Goal: Information Seeking & Learning: Learn about a topic

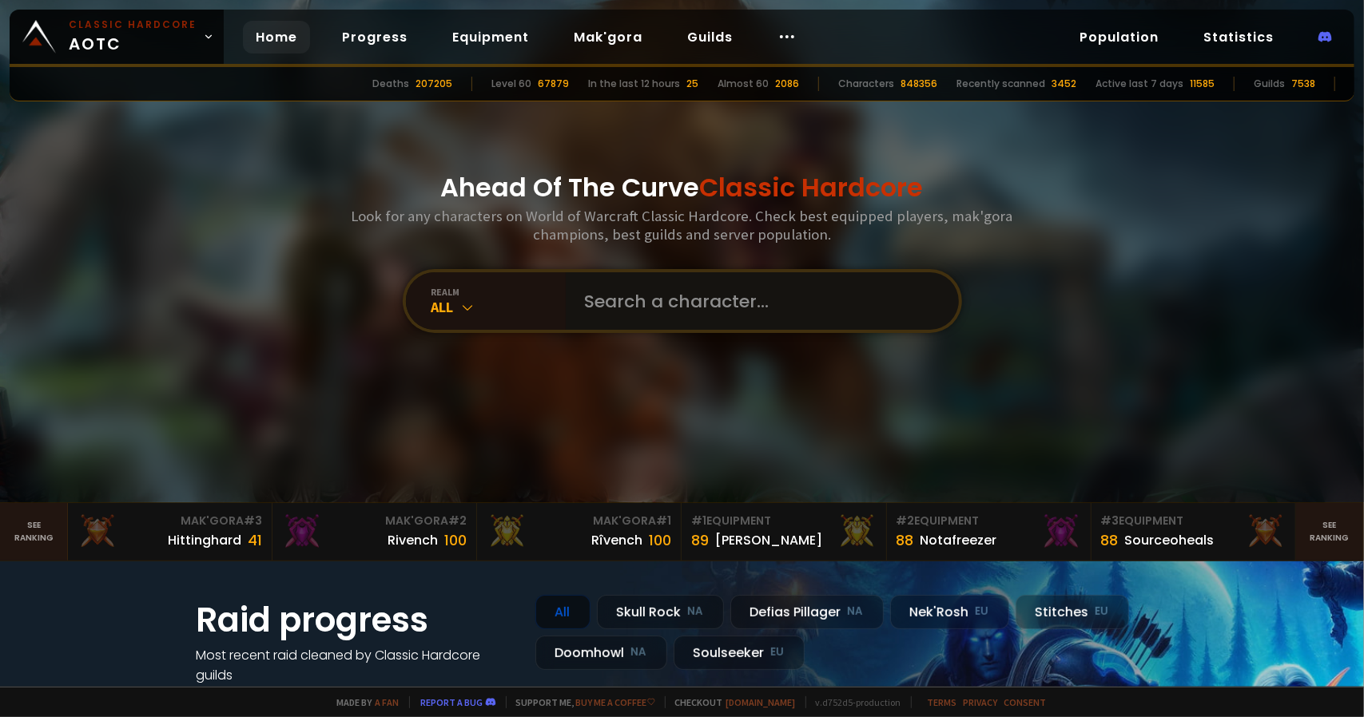
click at [614, 295] on input "text" at bounding box center [757, 301] width 364 height 58
type input "true"
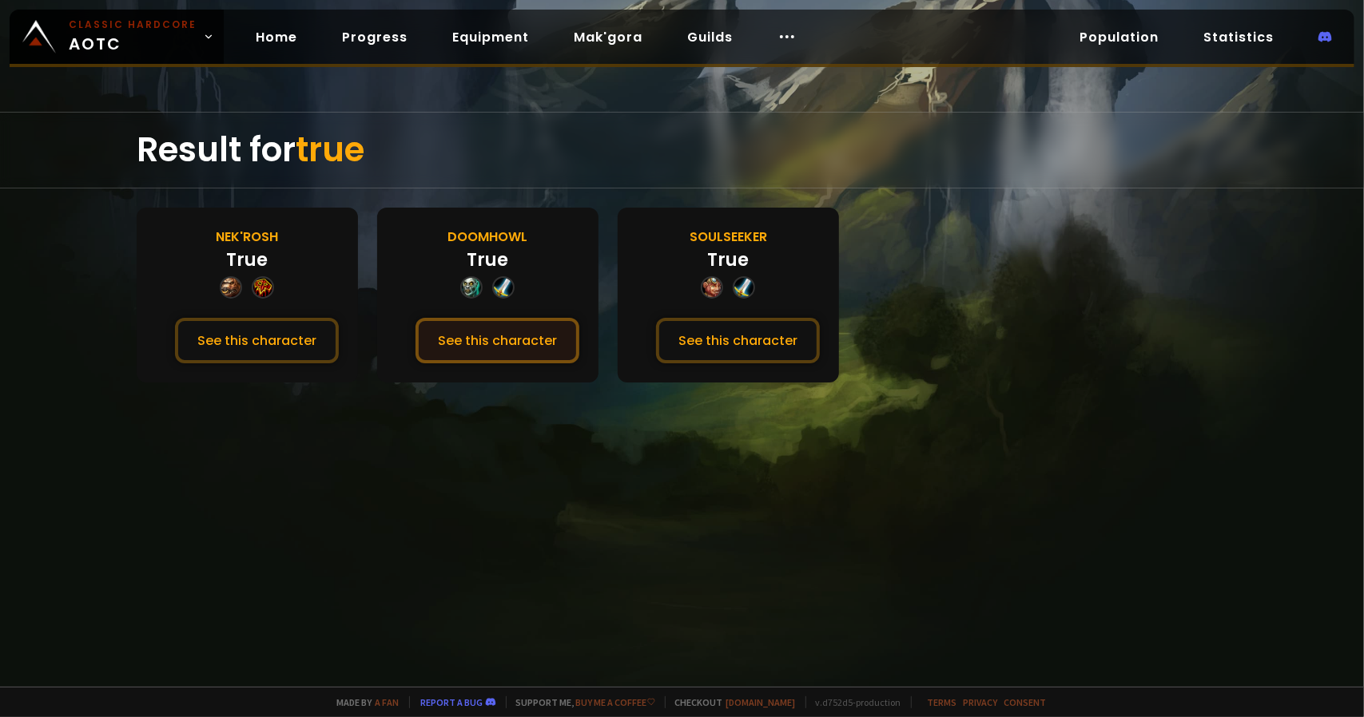
click at [534, 332] on button "See this character" at bounding box center [497, 341] width 164 height 46
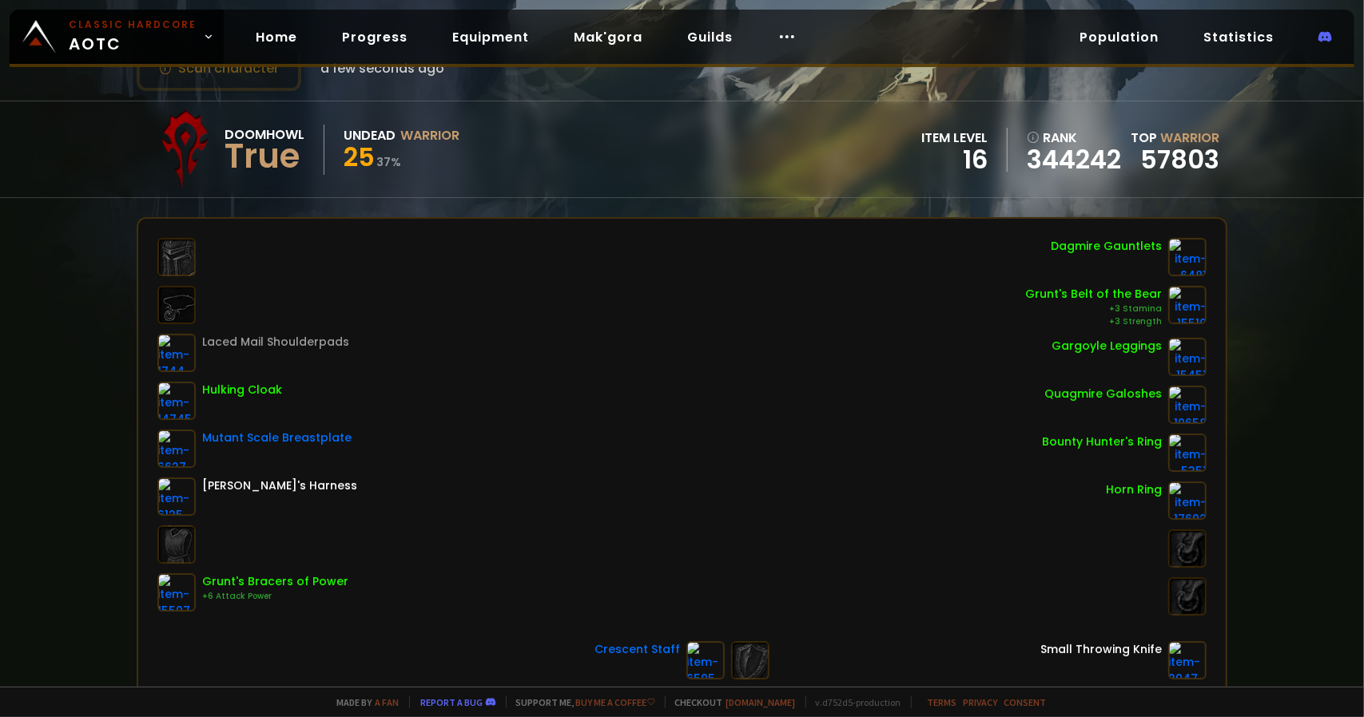
scroll to position [160, 0]
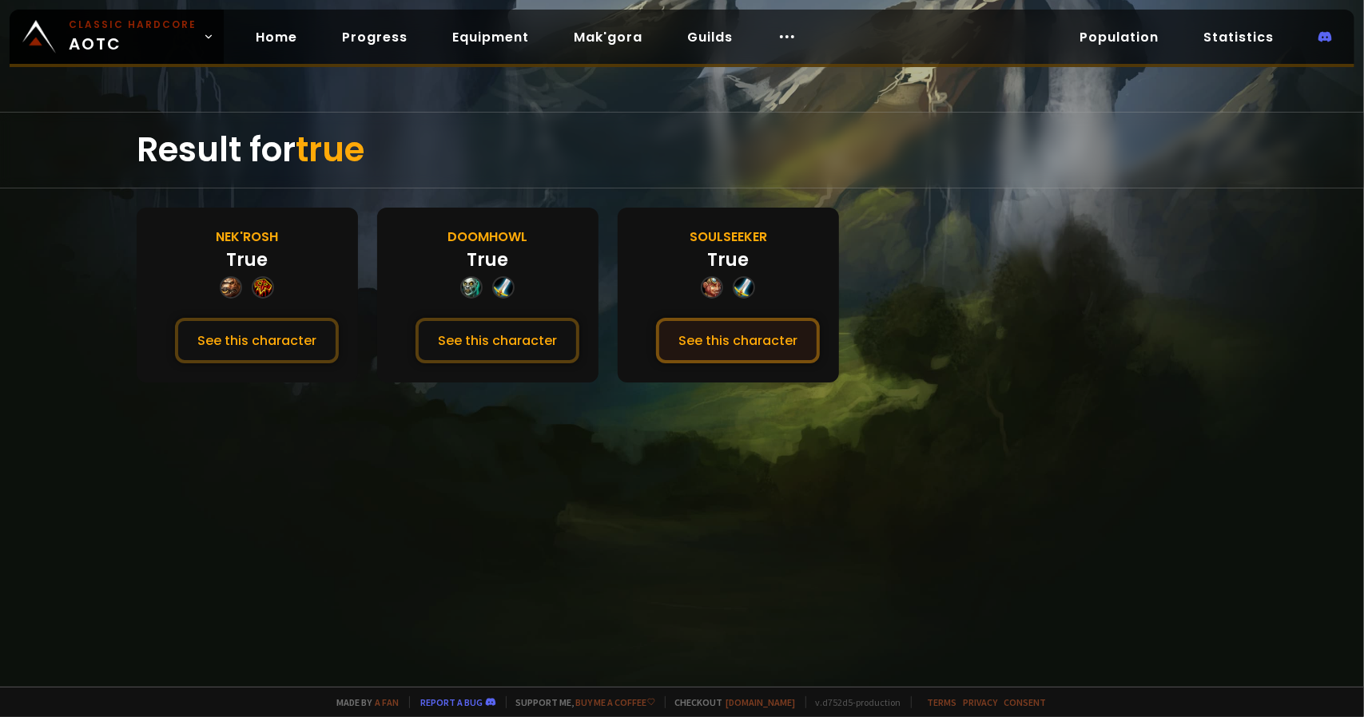
click at [704, 327] on button "See this character" at bounding box center [738, 341] width 164 height 46
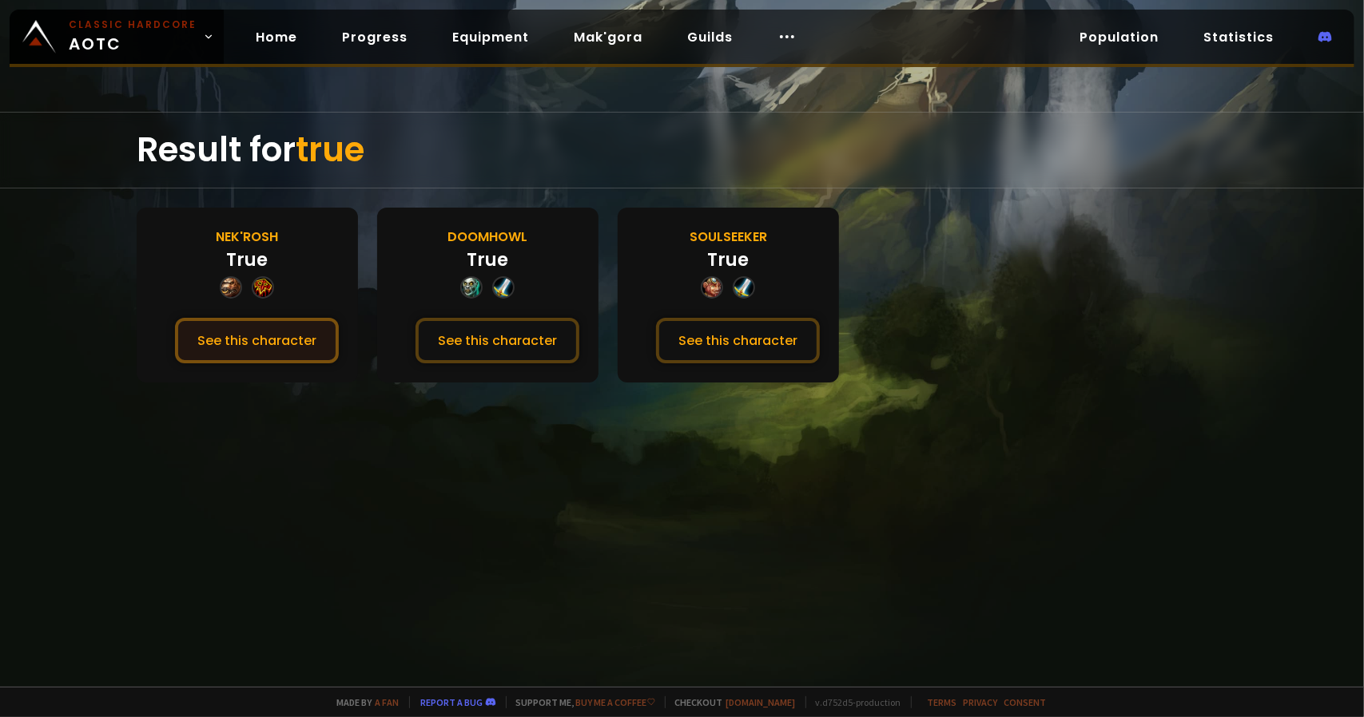
click at [221, 334] on button "See this character" at bounding box center [257, 341] width 164 height 46
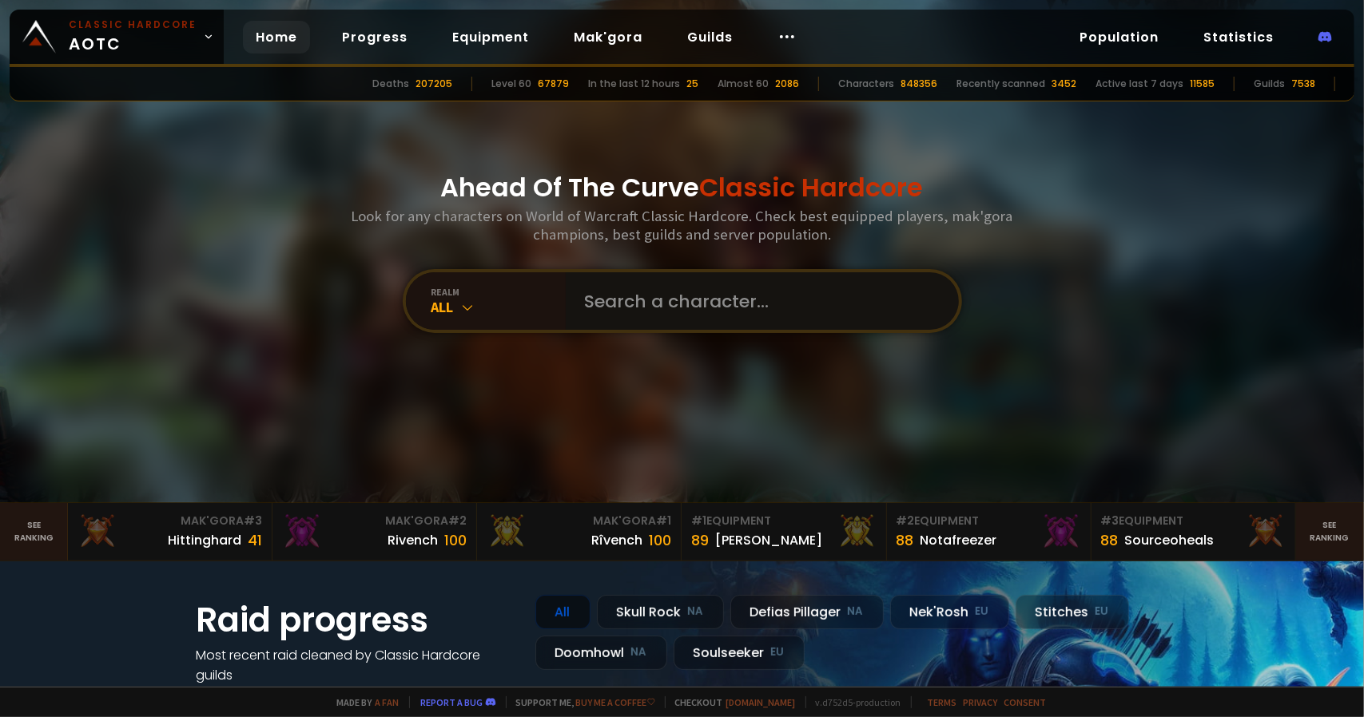
click at [618, 284] on input "text" at bounding box center [757, 301] width 364 height 58
type input "truezug"
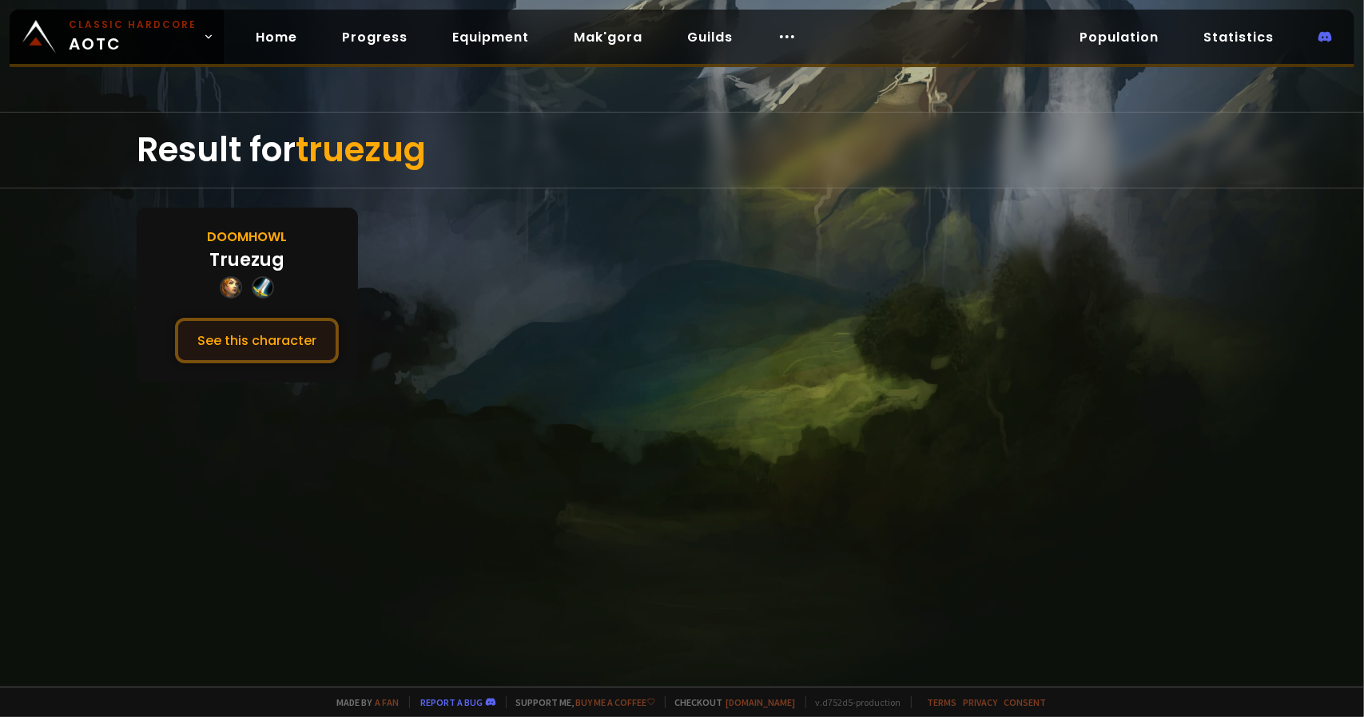
click at [269, 338] on button "See this character" at bounding box center [257, 341] width 164 height 46
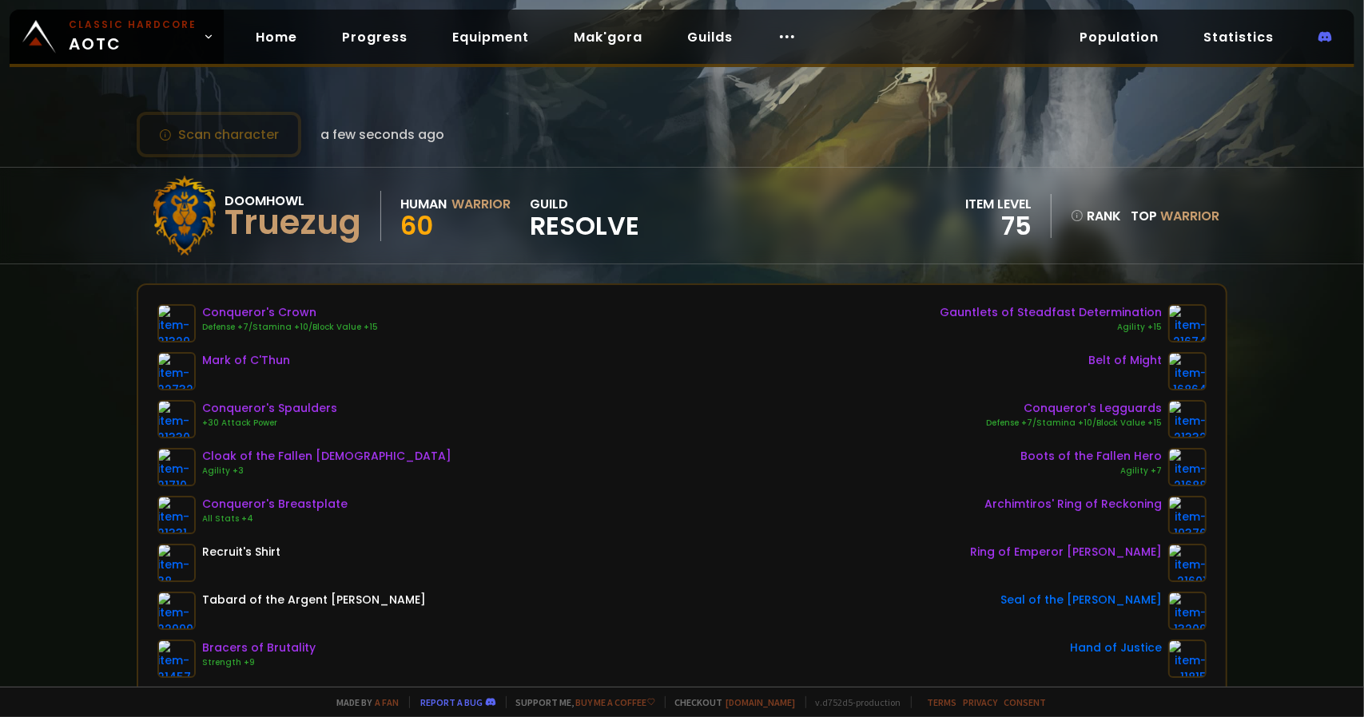
drag, startPoint x: 0, startPoint y: 323, endPoint x: 675, endPoint y: 321, distance: 675.1
click at [9, 328] on div "Scan character a few seconds ago Doomhowl Truezug Human Warrior 60 guild Resolv…" at bounding box center [682, 343] width 1364 height 687
click at [1165, 217] on span "Warrior" at bounding box center [1189, 216] width 59 height 18
